Goal: Communication & Community: Participate in discussion

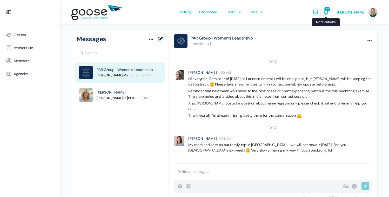
click at [329, 10] on icon "Notifications" at bounding box center [326, 12] width 6 height 6
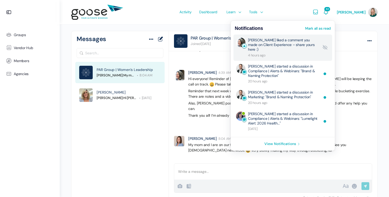
click at [291, 47] on link "Wendy Keneipp liked a comment you made on Client Experience – share yours here …" at bounding box center [283, 48] width 71 height 20
click at [318, 47] on link "Wendy Keneipp liked a comment you made on Client Experience – share yours here …" at bounding box center [283, 48] width 71 height 20
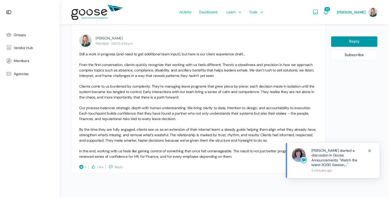
scroll to position [1259, 0]
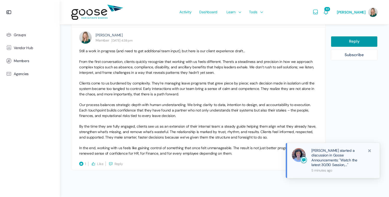
click at [331, 163] on link "Brandy Clark started a discussion in Goose Announcements: "Watch the latest 30/…" at bounding box center [338, 157] width 53 height 19
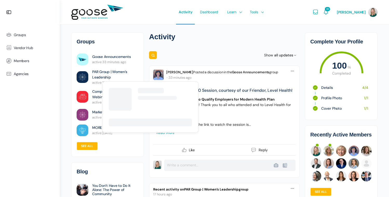
click at [98, 74] on link "PAR Group | Women’s Leadership" at bounding box center [115, 74] width 46 height 11
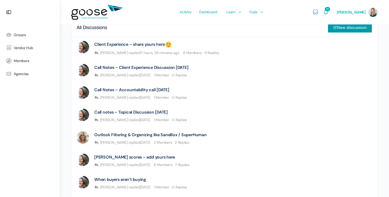
scroll to position [140, 0]
click at [204, 42] on body "Groups Vendor Hub Members Agencies Activity Dashboard Learn Courses Map Your Gr…" at bounding box center [194, 136] width 389 height 552
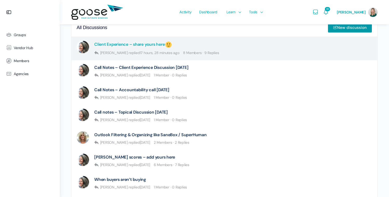
click at [155, 45] on link "Client Experience – share yours here" at bounding box center [133, 45] width 78 height 8
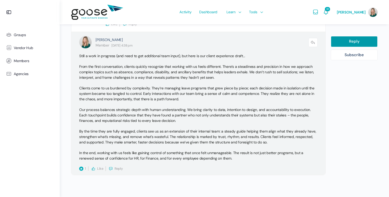
scroll to position [1245, 0]
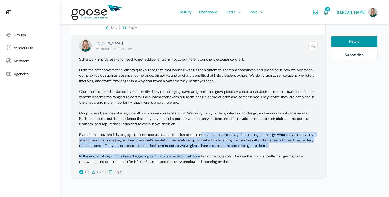
drag, startPoint x: 201, startPoint y: 129, endPoint x: 203, endPoint y: 153, distance: 24.1
click at [200, 152] on div "Still a work in progress (and need to get additional team input), but here is o…" at bounding box center [198, 116] width 239 height 118
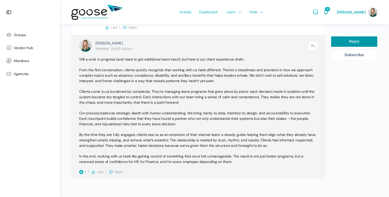
click at [207, 154] on p "In the end, working with us feels like gaining control of something that once f…" at bounding box center [198, 159] width 239 height 11
click at [204, 100] on p "Clients come to us burdened by complexity. They’re managing leave programs that…" at bounding box center [198, 97] width 239 height 16
